Goal: Task Accomplishment & Management: Use online tool/utility

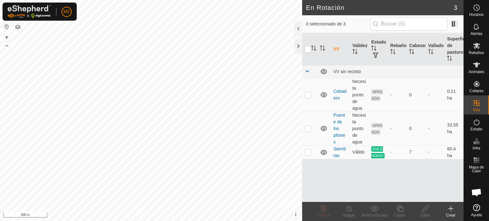
scroll to position [601, 0]
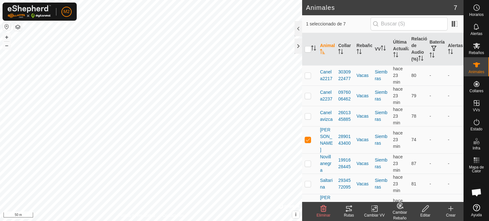
click at [349, 210] on icon at bounding box center [349, 208] width 6 height 5
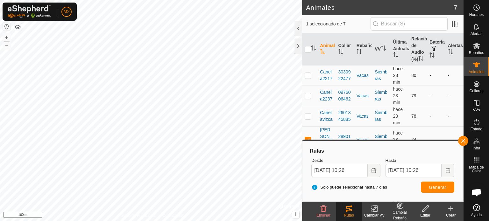
click at [308, 78] on p-checkbox at bounding box center [308, 75] width 6 height 5
checkbox input "true"
click at [434, 186] on span "Generar" at bounding box center [438, 187] width 18 height 5
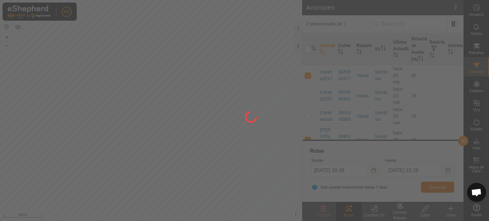
click at [434, 186] on span "Generar" at bounding box center [438, 187] width 18 height 5
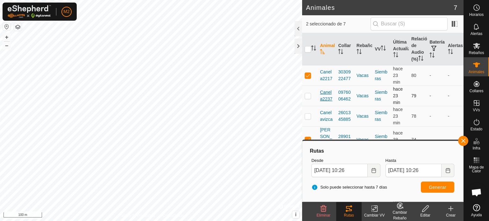
scroll to position [12, 0]
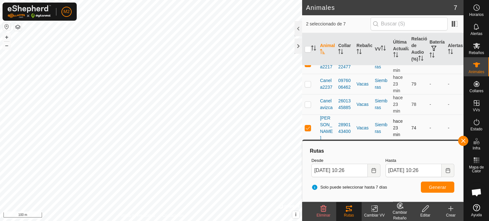
click at [307, 130] on p-checkbox at bounding box center [308, 127] width 6 height 5
checkbox input "false"
click at [439, 188] on span "Generar" at bounding box center [438, 187] width 18 height 5
click at [308, 66] on th at bounding box center [309, 49] width 15 height 32
click at [306, 73] on td at bounding box center [309, 63] width 15 height 20
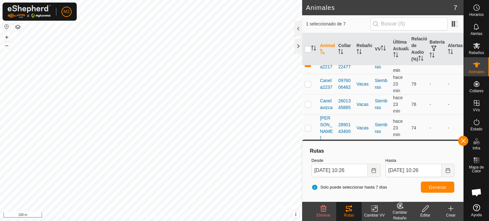
checkbox input "false"
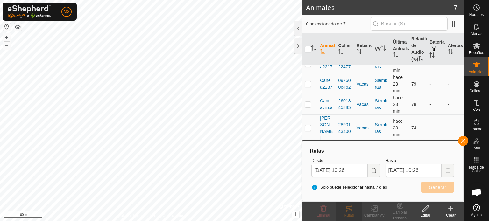
click at [308, 87] on p-checkbox at bounding box center [308, 83] width 6 height 5
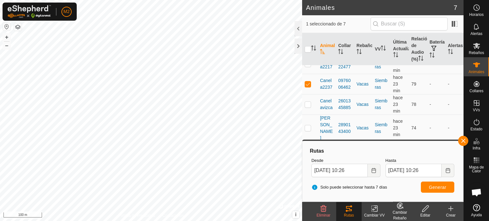
click at [434, 193] on div "Solo puede seleccionar hasta 7 días Generar" at bounding box center [383, 187] width 148 height 15
click at [434, 191] on button "Generar" at bounding box center [437, 187] width 33 height 11
click at [305, 87] on p-checkbox at bounding box center [308, 83] width 6 height 5
checkbox input "false"
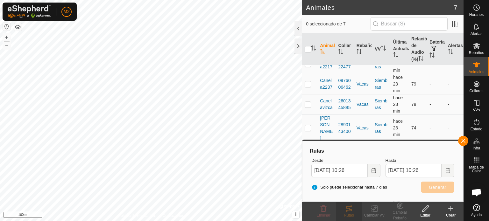
click at [307, 107] on td at bounding box center [309, 104] width 15 height 20
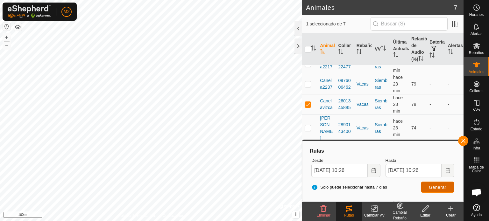
click at [432, 185] on span "Generar" at bounding box center [438, 187] width 18 height 5
click at [308, 107] on p-checkbox at bounding box center [308, 104] width 6 height 5
checkbox input "false"
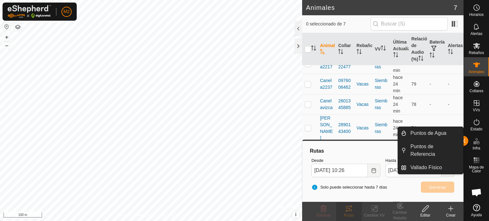
click at [464, 138] on button "button" at bounding box center [463, 141] width 10 height 10
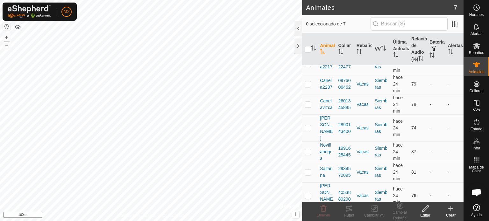
click at [310, 195] on td at bounding box center [309, 195] width 15 height 27
checkbox input "true"
click at [352, 213] on div "Rutas" at bounding box center [348, 216] width 25 height 6
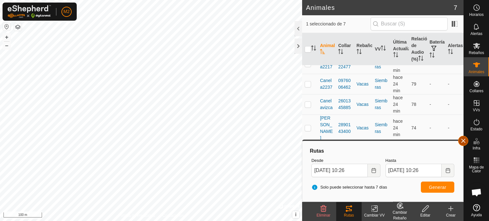
click at [459, 141] on button "button" at bounding box center [463, 141] width 10 height 10
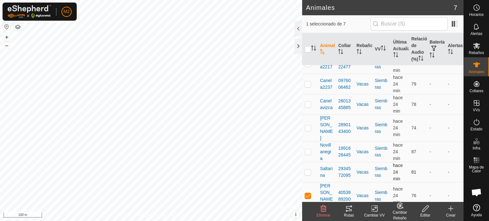
click at [305, 176] on td at bounding box center [309, 172] width 15 height 20
checkbox input "true"
click at [312, 194] on td at bounding box center [309, 195] width 15 height 27
checkbox input "false"
click at [348, 208] on icon at bounding box center [349, 208] width 6 height 5
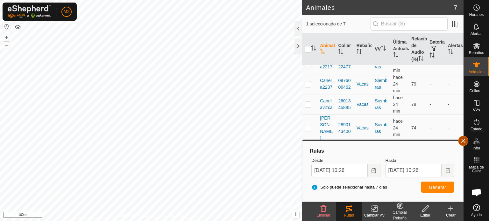
click at [462, 137] on button "button" at bounding box center [463, 141] width 10 height 10
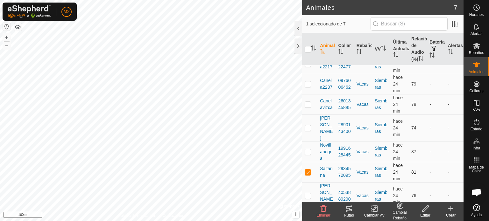
click at [308, 170] on p-checkbox at bounding box center [308, 172] width 6 height 5
checkbox input "false"
click at [306, 154] on p-checkbox at bounding box center [308, 151] width 6 height 5
checkbox input "true"
click at [351, 211] on icon at bounding box center [349, 208] width 6 height 5
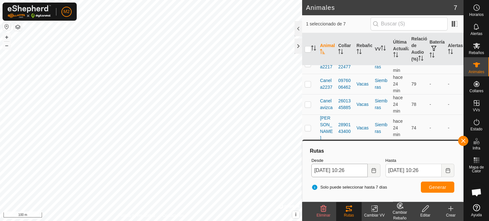
click at [342, 172] on body "M2 Horarios Alertas Rebaños Animales Collares VVs Estado Infra Mapa de Calor Ay…" at bounding box center [244, 110] width 489 height 221
click at [465, 143] on button "button" at bounding box center [463, 141] width 10 height 10
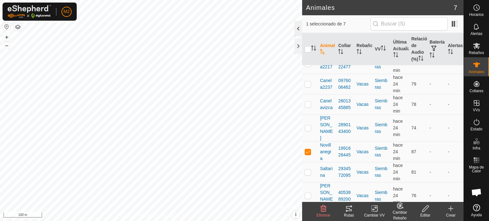
click at [296, 29] on div at bounding box center [298, 28] width 8 height 15
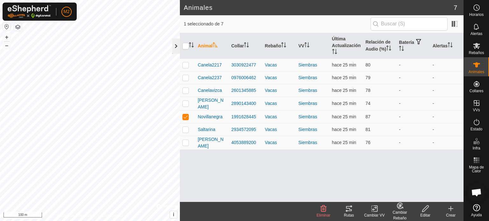
click at [177, 48] on div at bounding box center [176, 46] width 8 height 15
